Goal: Book appointment/travel/reservation

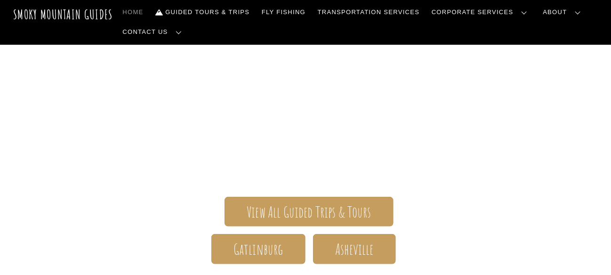
scroll to position [87, 0]
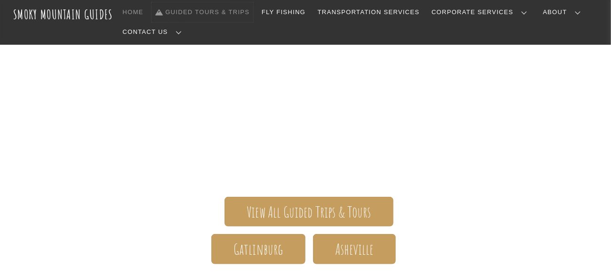
click at [230, 14] on link "Guided Tours & Trips" at bounding box center [202, 12] width 102 height 20
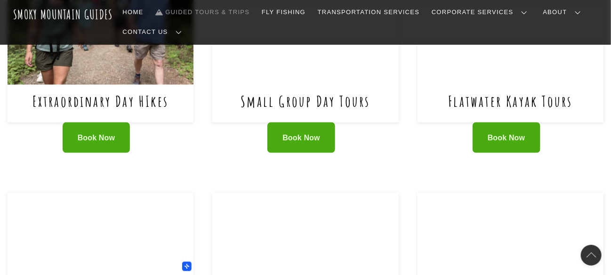
scroll to position [469, 0]
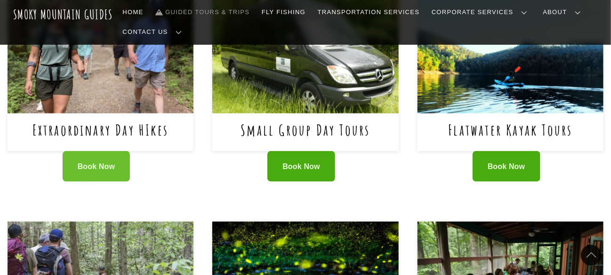
click at [105, 162] on span "Book Now" at bounding box center [97, 167] width 38 height 10
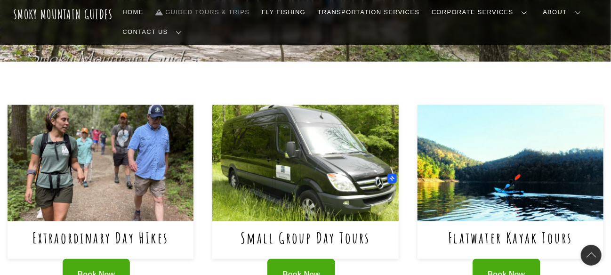
scroll to position [362, 0]
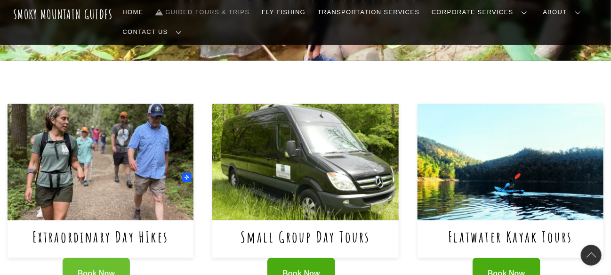
click at [80, 258] on link "Book Now" at bounding box center [97, 273] width 68 height 31
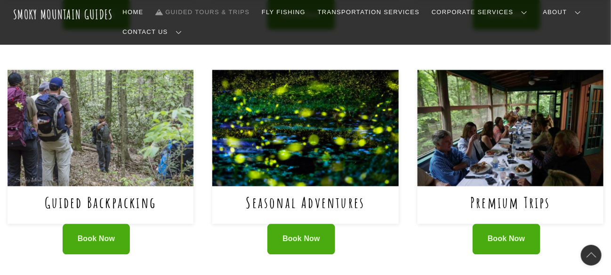
scroll to position [621, 0]
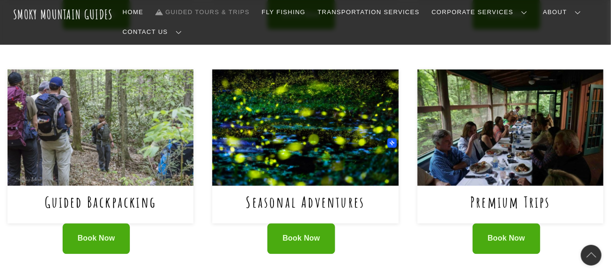
click at [333, 124] on img at bounding box center [305, 128] width 186 height 116
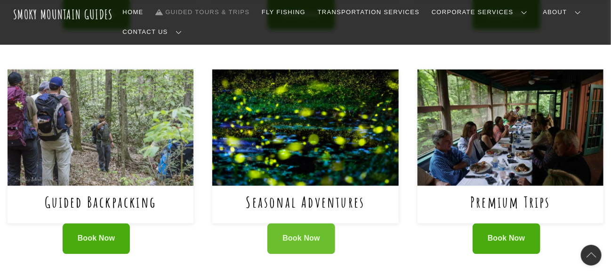
click at [291, 234] on span "Book Now" at bounding box center [301, 239] width 38 height 10
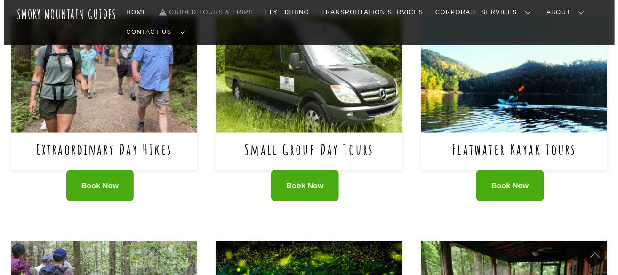
scroll to position [448, 0]
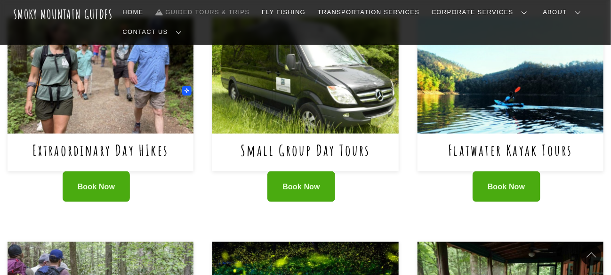
click at [72, 57] on img at bounding box center [101, 75] width 186 height 116
